Goal: Task Accomplishment & Management: Manage account settings

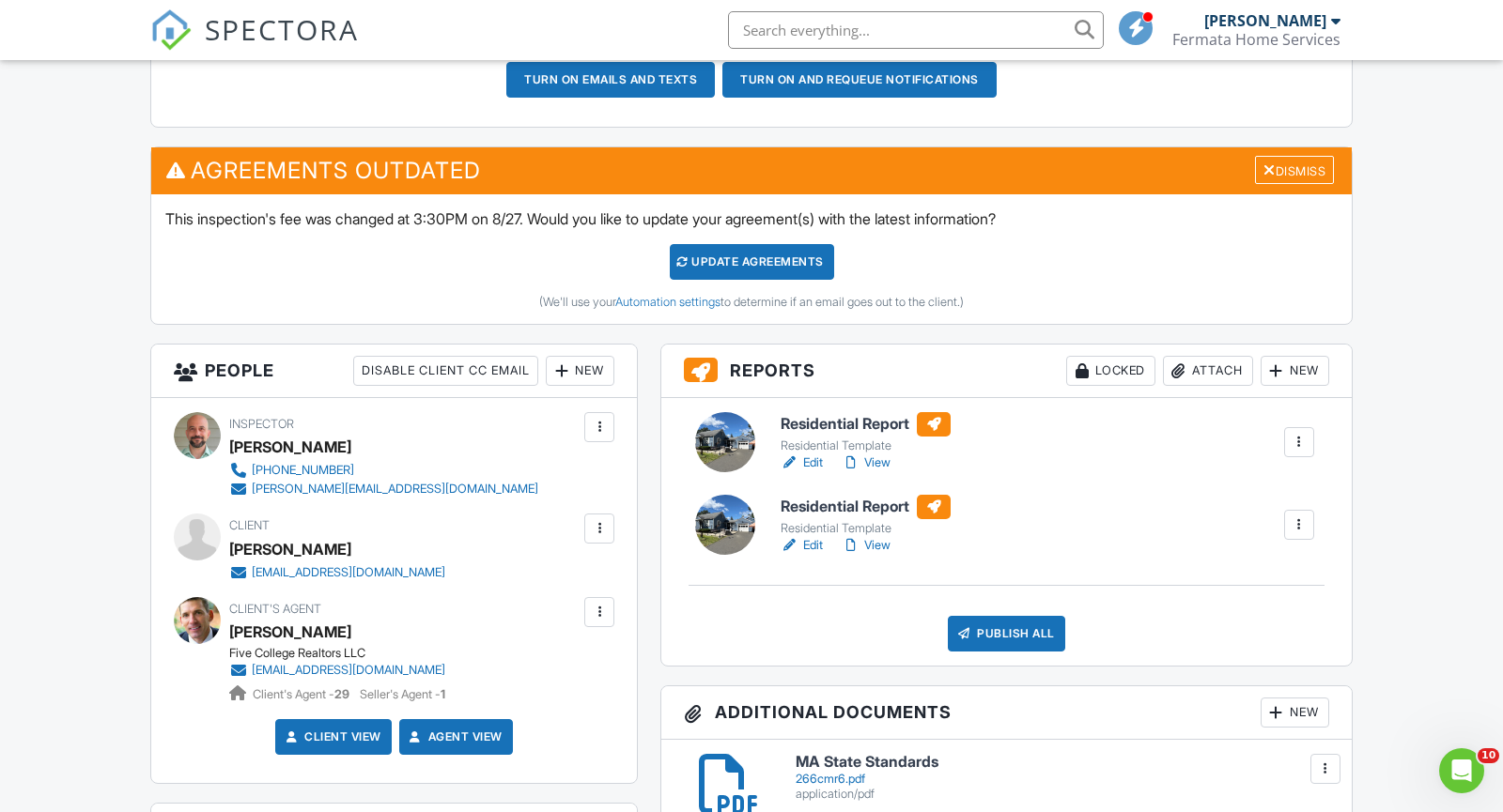
scroll to position [584, 0]
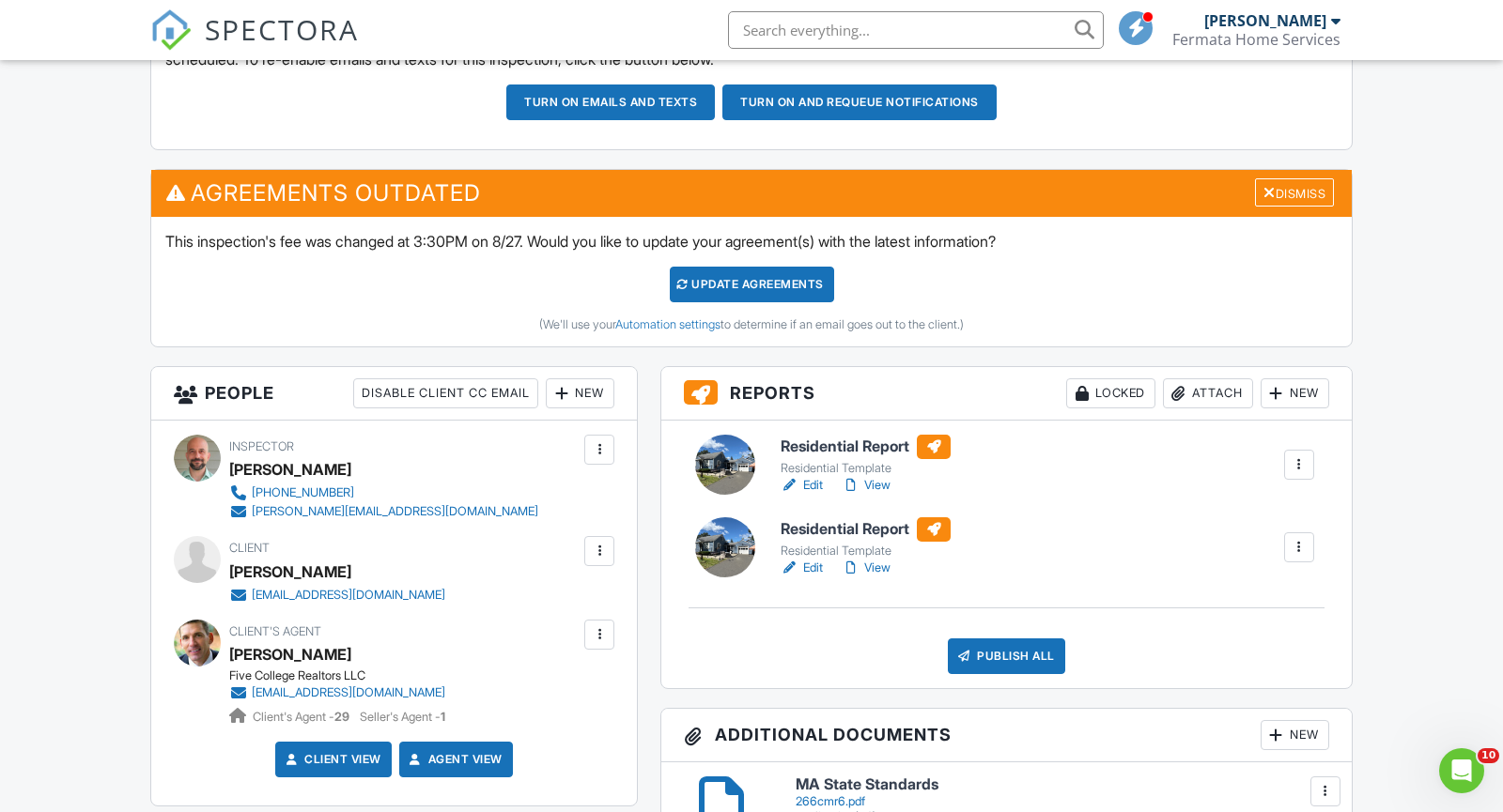
click at [1303, 542] on div at bounding box center [1299, 548] width 19 height 19
click at [1234, 688] on div "Delete" at bounding box center [1244, 693] width 40 height 21
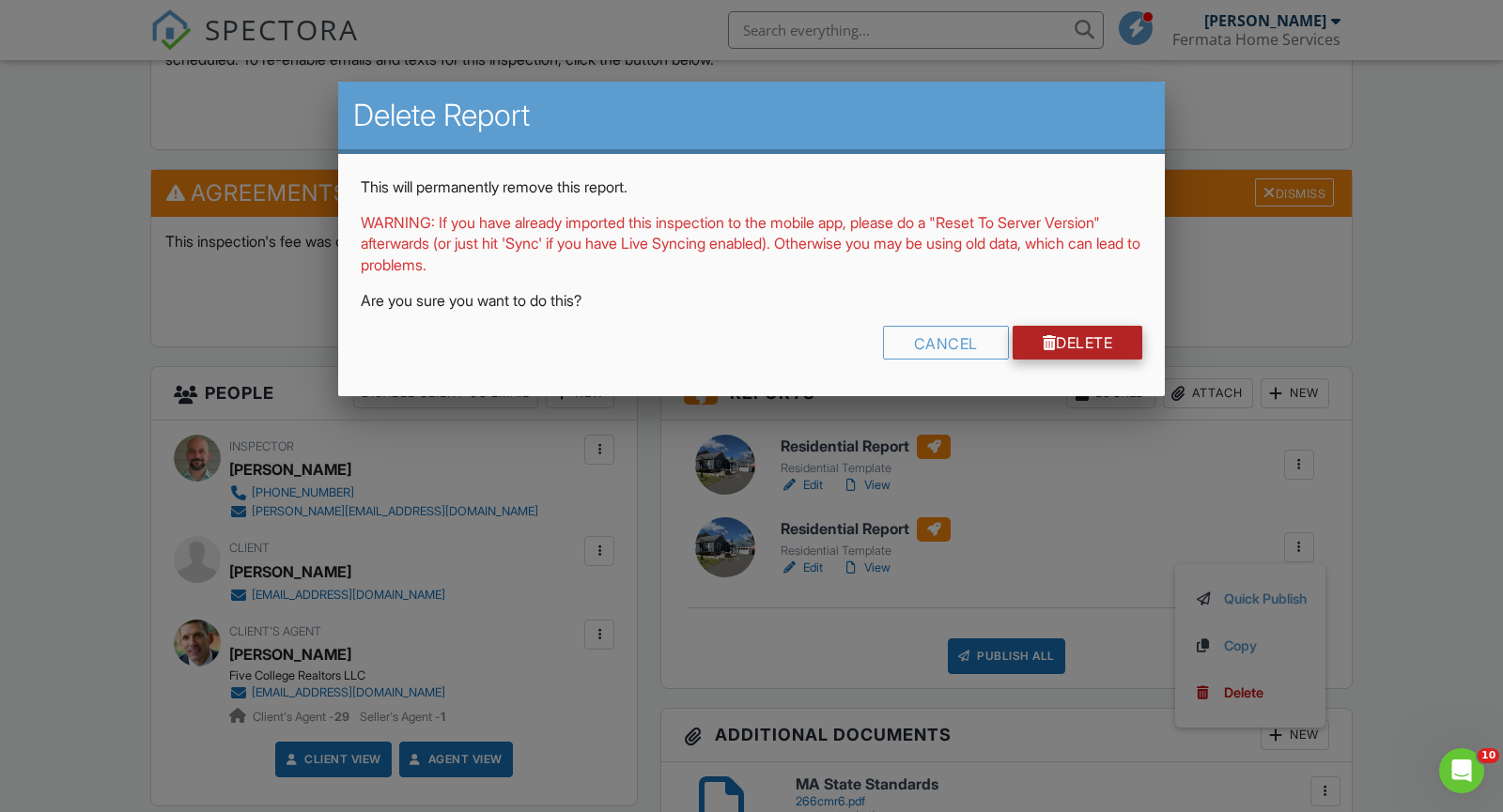
click at [1049, 342] on link "Delete" at bounding box center [1078, 343] width 130 height 34
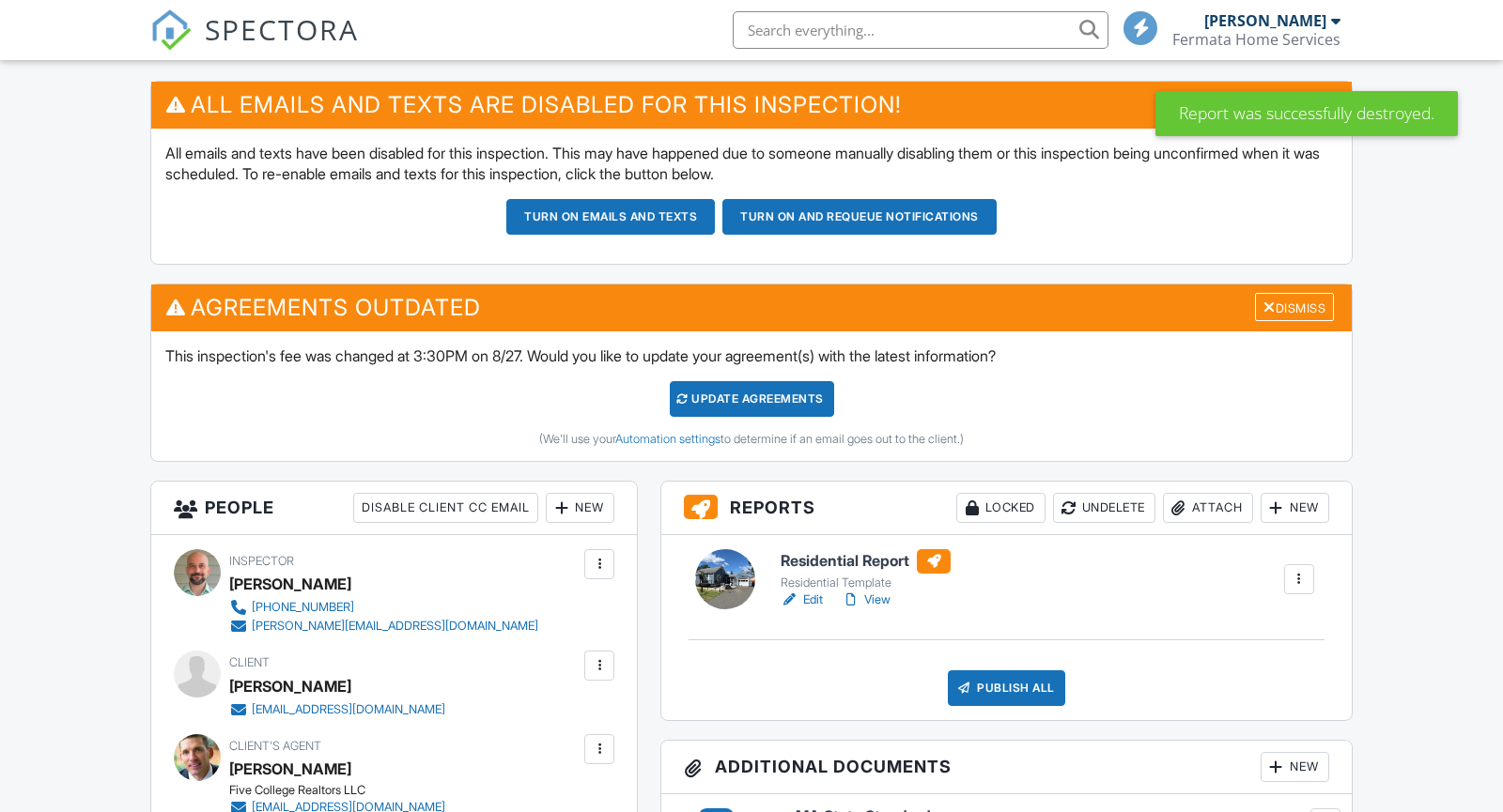
click at [782, 404] on div "Update Agreements" at bounding box center [752, 399] width 164 height 36
click at [782, 404] on div at bounding box center [752, 406] width 94 height 99
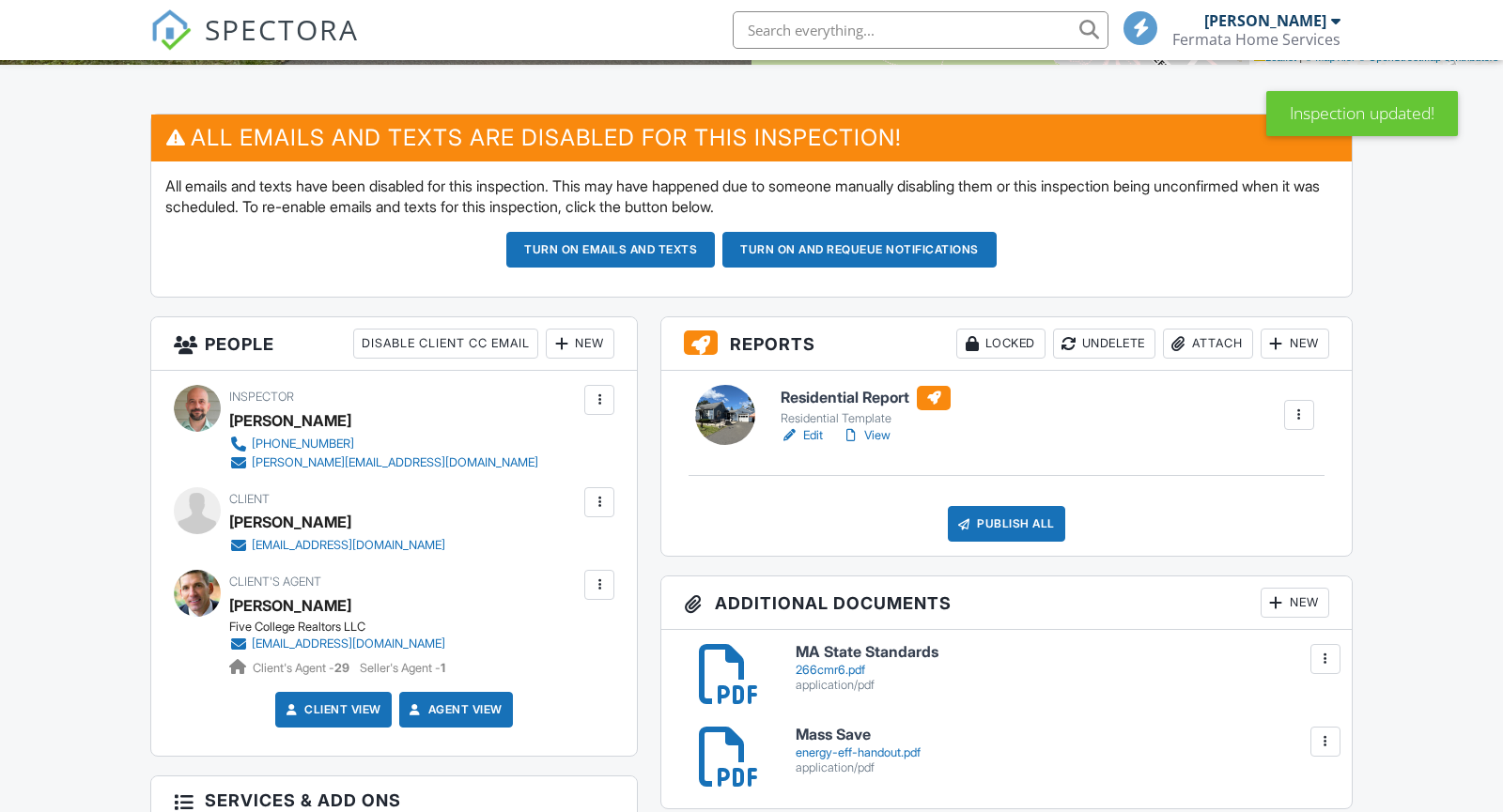
click at [810, 434] on link "Edit" at bounding box center [802, 436] width 42 height 19
